Goal: Task Accomplishment & Management: Complete application form

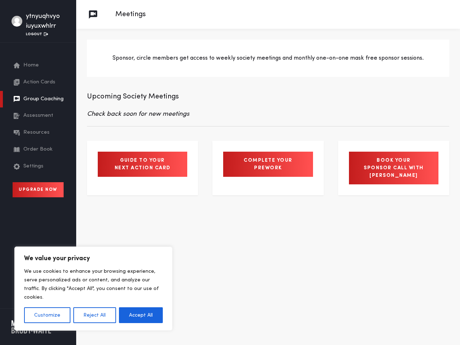
click at [47, 315] on button "Customize" at bounding box center [47, 315] width 46 height 16
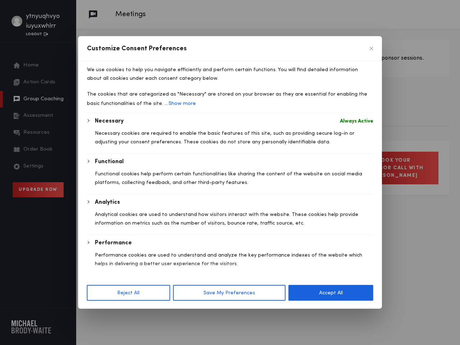
click at [94, 315] on body "We value your privacy We use cookies to enhance your browsing experience, serve…" at bounding box center [230, 172] width 460 height 345
click at [141, 309] on div "Customize Consent Preferences We use cookies to help you navigate efficiently a…" at bounding box center [230, 172] width 304 height 273
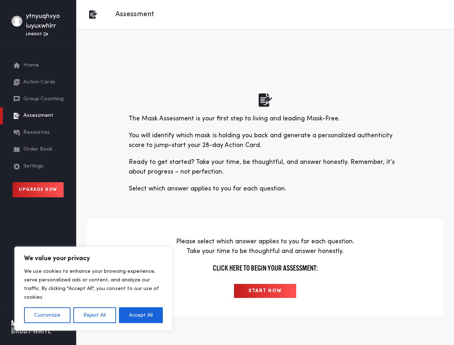
click at [227, 173] on p "Ready to get started? Take your time, be thoughtful, and answer honestly. Remem…" at bounding box center [265, 167] width 273 height 19
click at [47, 315] on button "Customize" at bounding box center [47, 315] width 46 height 16
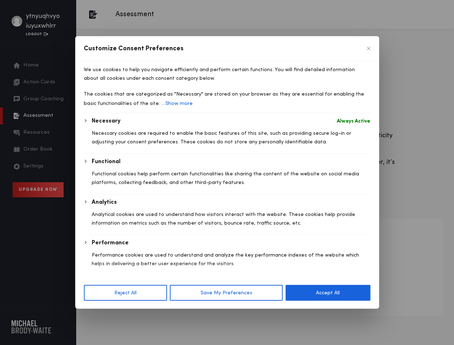
click at [94, 228] on p "Analytical cookies are used to understand how visitors interact with the websit…" at bounding box center [231, 218] width 279 height 17
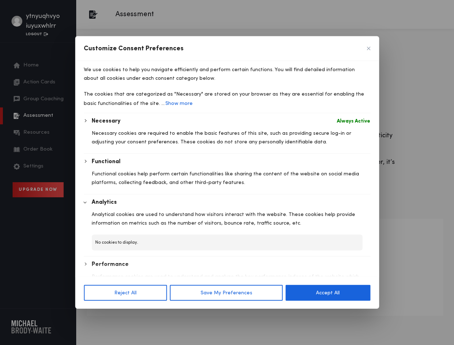
click at [141, 309] on div "Reject All Save My Preferences Accept All" at bounding box center [227, 293] width 304 height 32
click at [265, 291] on button "Save My Preferences" at bounding box center [226, 293] width 113 height 16
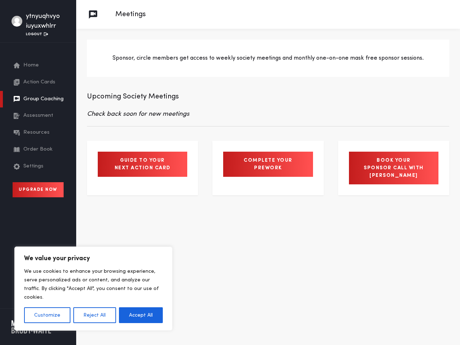
click at [47, 315] on button "Customize" at bounding box center [47, 315] width 46 height 16
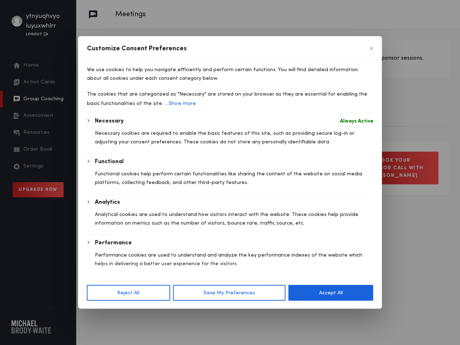
click at [94, 315] on div at bounding box center [230, 172] width 460 height 345
click at [141, 235] on div "Analytics Analytical cookies are used to understand how visitors interact with …" at bounding box center [234, 216] width 279 height 37
